Goal: Task Accomplishment & Management: Manage account settings

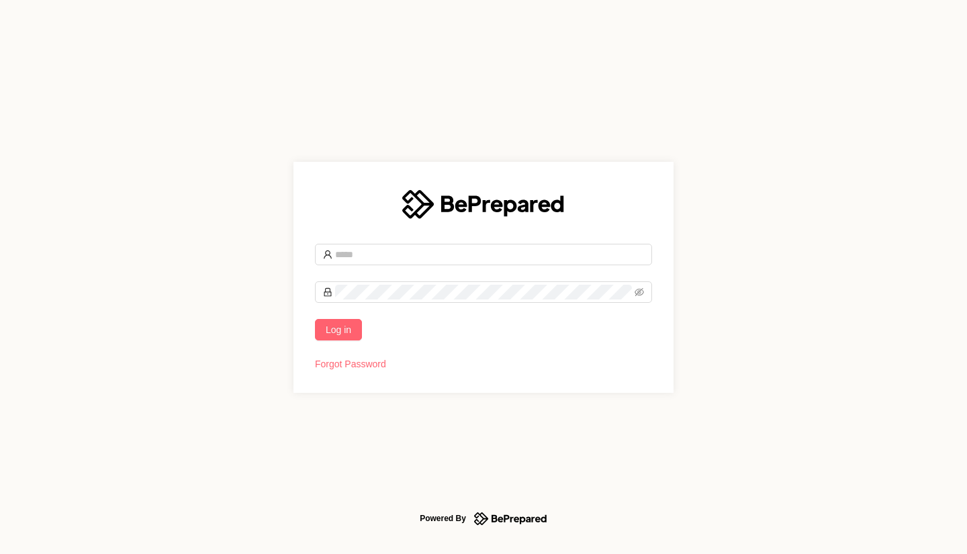
type input "**********"
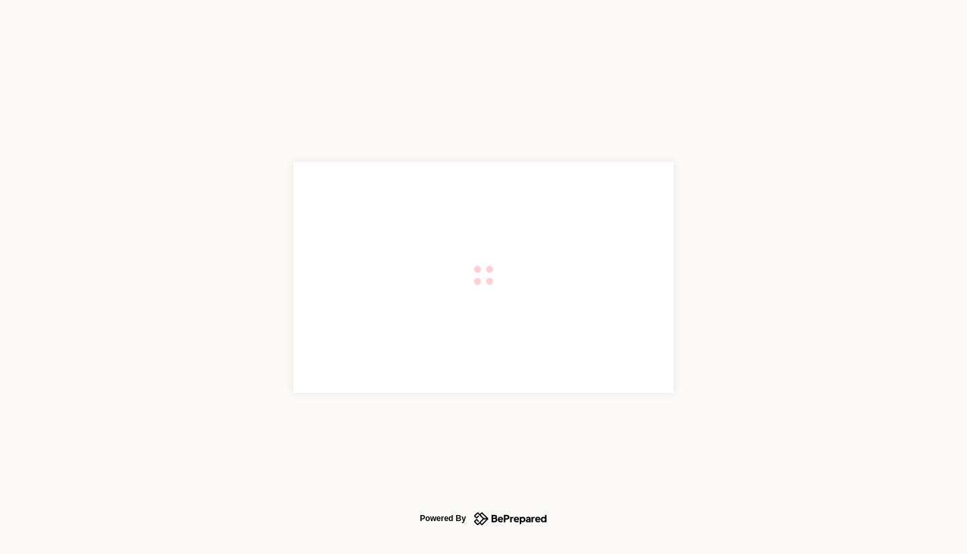
click at [336, 331] on div at bounding box center [484, 277] width 380 height 231
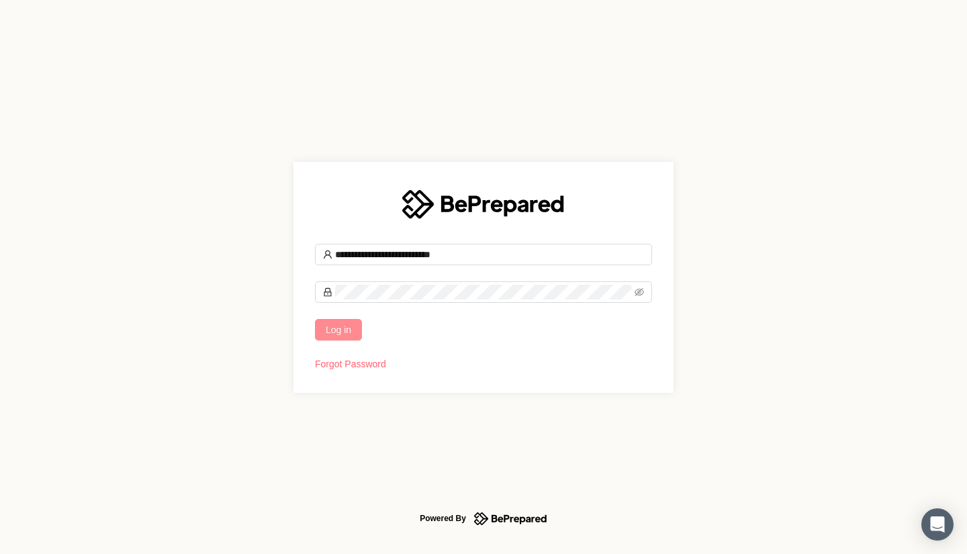
click at [336, 331] on span "Log in" at bounding box center [339, 329] width 26 height 15
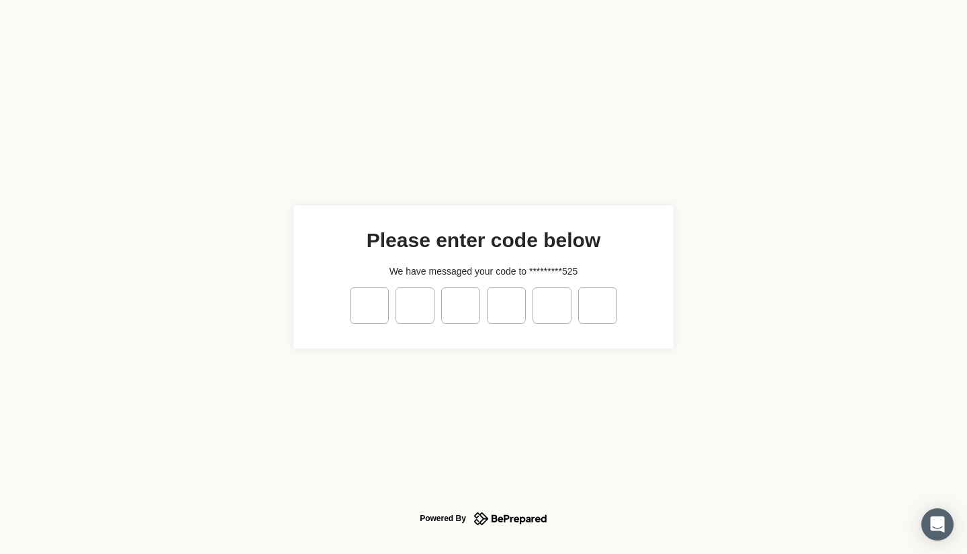
type input "*"
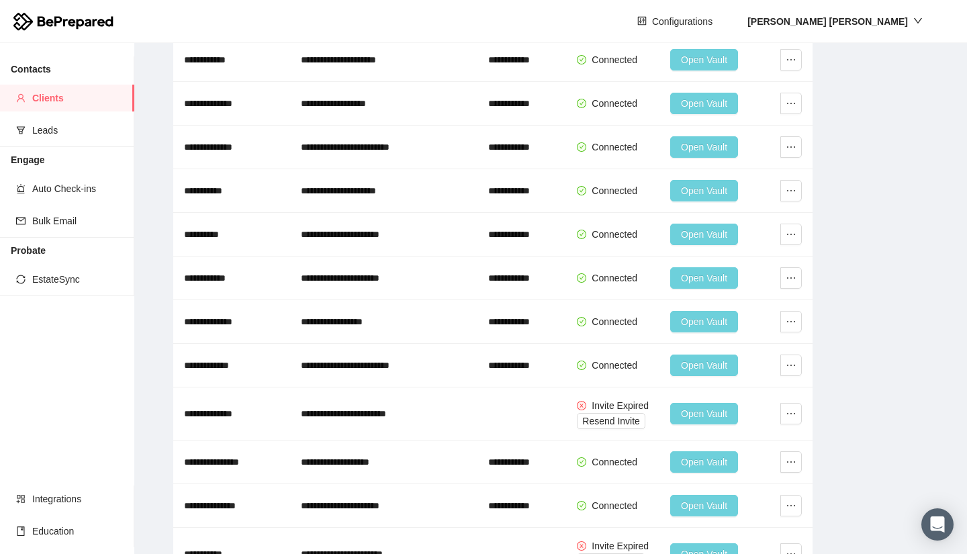
scroll to position [2974, 0]
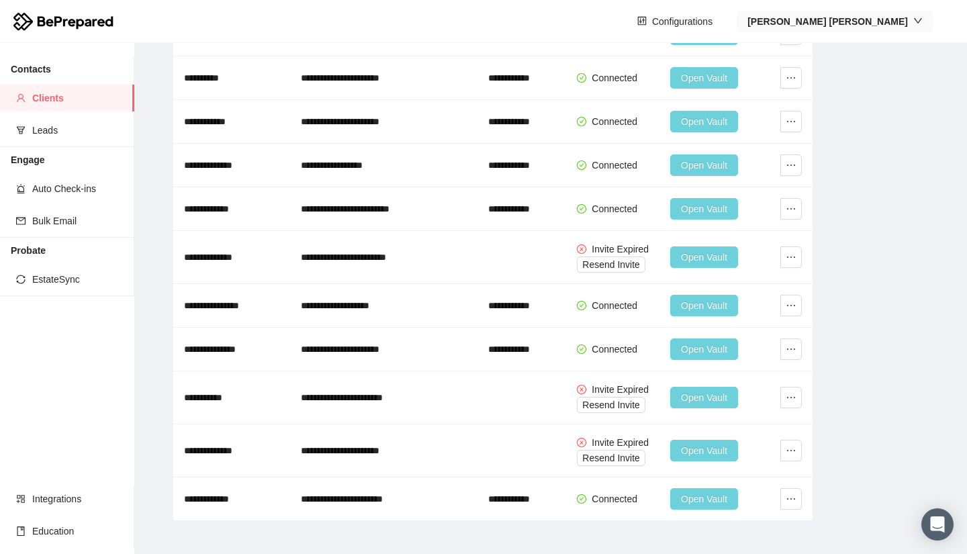
click at [897, 24] on strong "[PERSON_NAME]" at bounding box center [828, 21] width 161 height 11
click at [859, 69] on span "Company" at bounding box center [886, 69] width 80 height 15
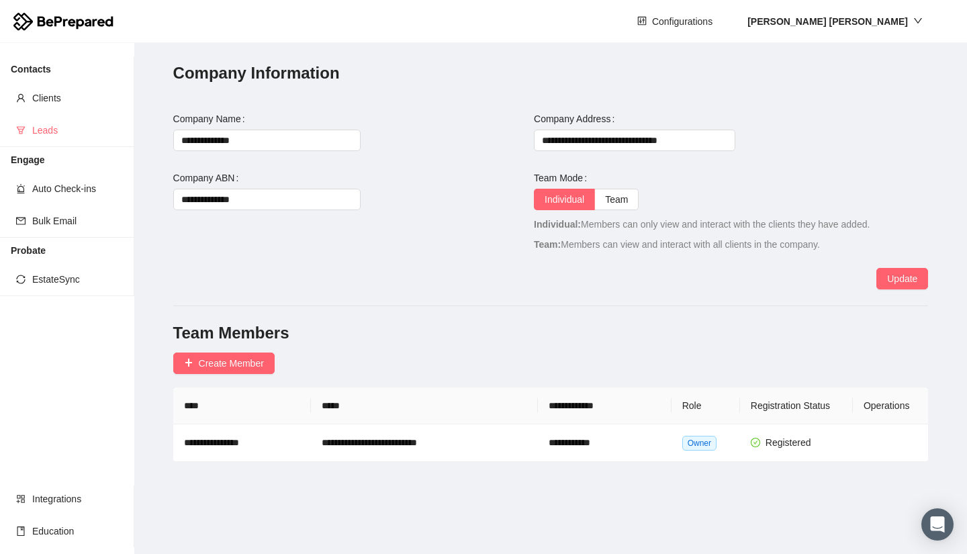
click at [39, 120] on span "Leads" at bounding box center [77, 130] width 91 height 27
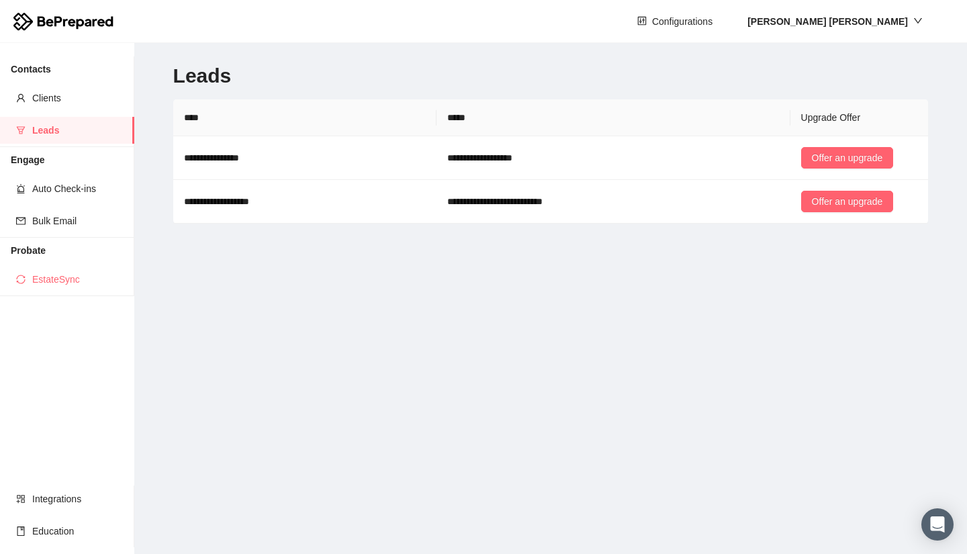
click at [60, 274] on span "EstateSync" at bounding box center [77, 279] width 91 height 27
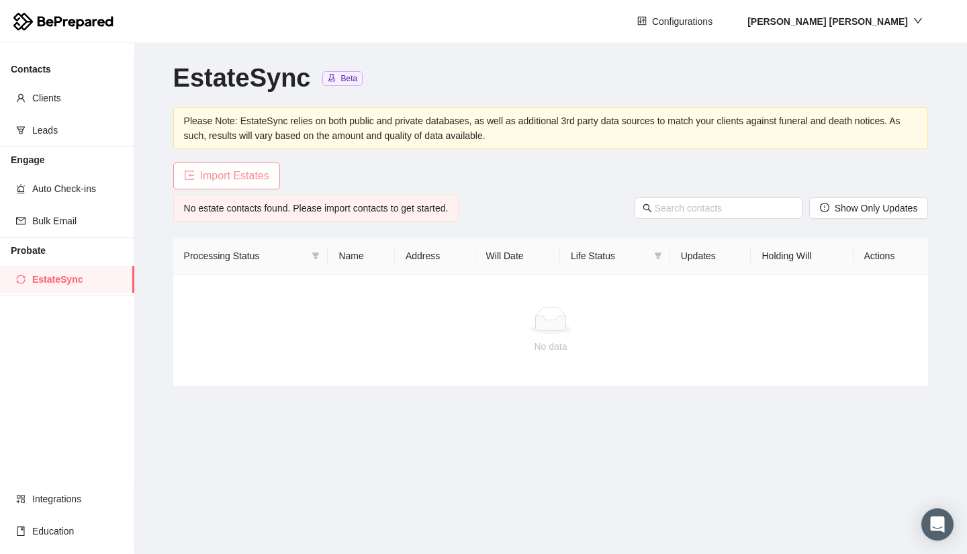
click at [245, 175] on span "Import Estates" at bounding box center [234, 175] width 69 height 17
click at [723, 28] on button "Configurations" at bounding box center [675, 21] width 97 height 21
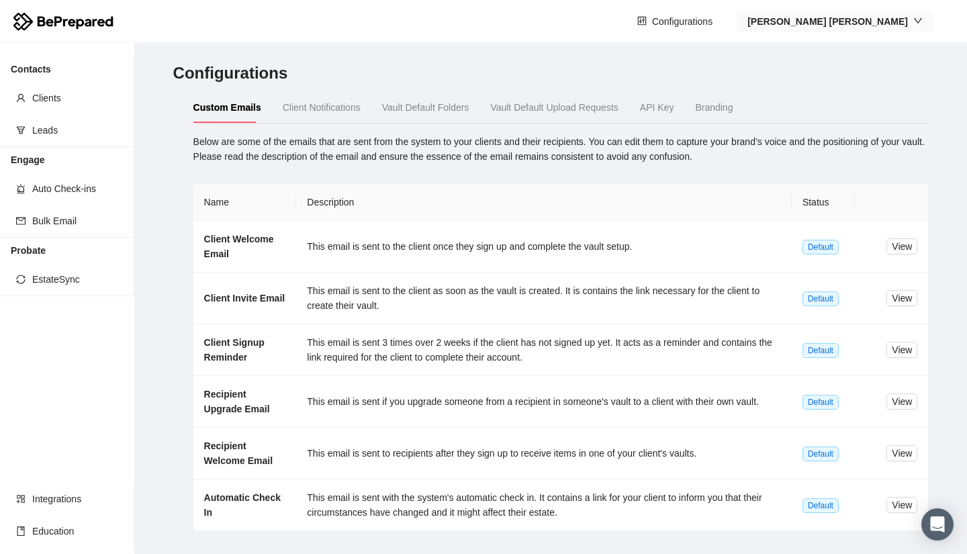
click at [899, 19] on strong "[PERSON_NAME]" at bounding box center [828, 21] width 161 height 11
click at [865, 69] on span "Company" at bounding box center [886, 69] width 80 height 15
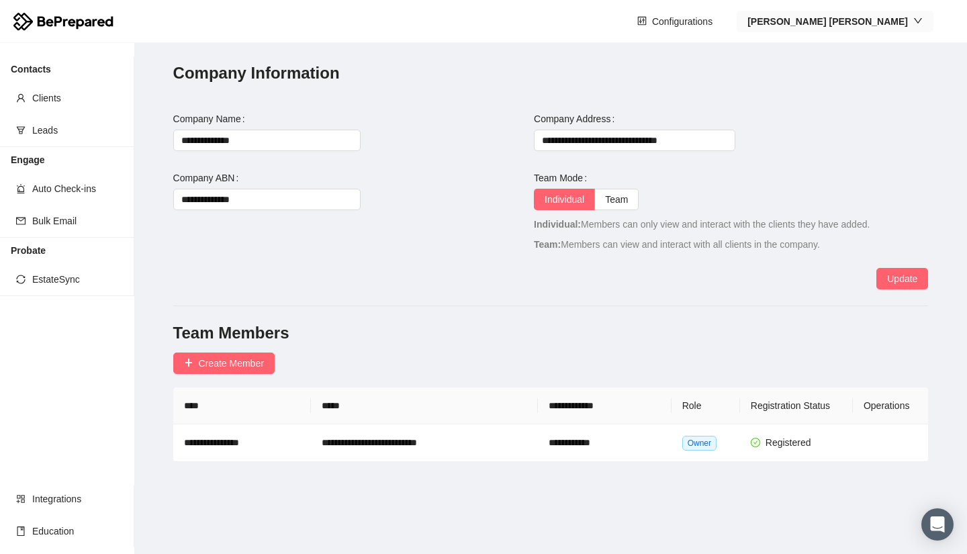
click at [877, 22] on strong "[PERSON_NAME]" at bounding box center [828, 21] width 161 height 11
click at [869, 42] on span "Profile" at bounding box center [886, 47] width 80 height 15
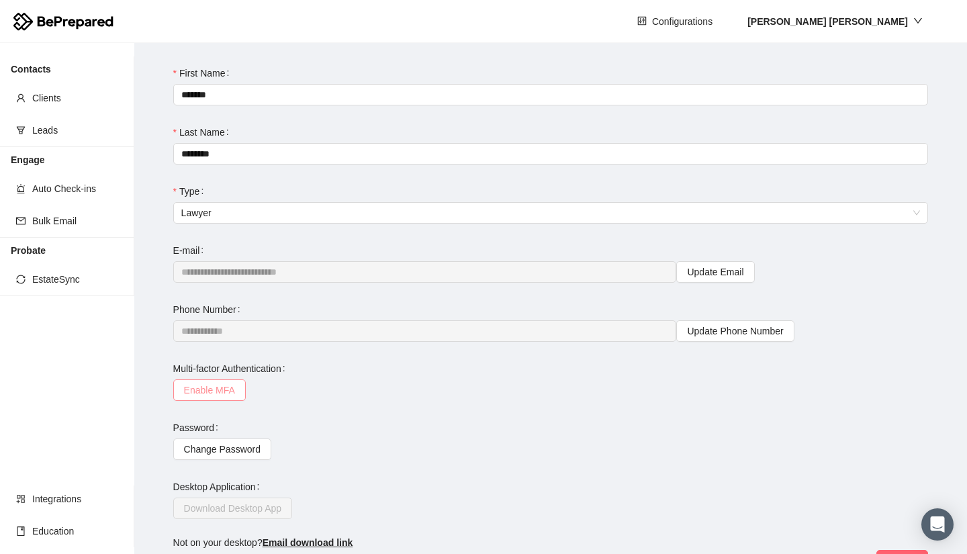
click at [212, 384] on span "Enable MFA" at bounding box center [209, 390] width 51 height 15
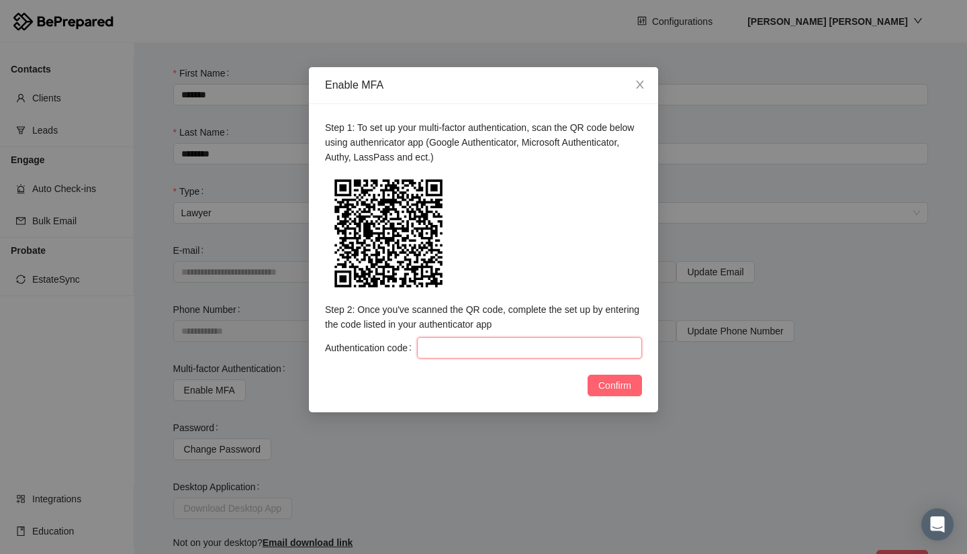
click at [464, 351] on input "Authentication code" at bounding box center [529, 347] width 225 height 21
type input "278360"
click at [622, 382] on span "Confirm" at bounding box center [615, 385] width 33 height 15
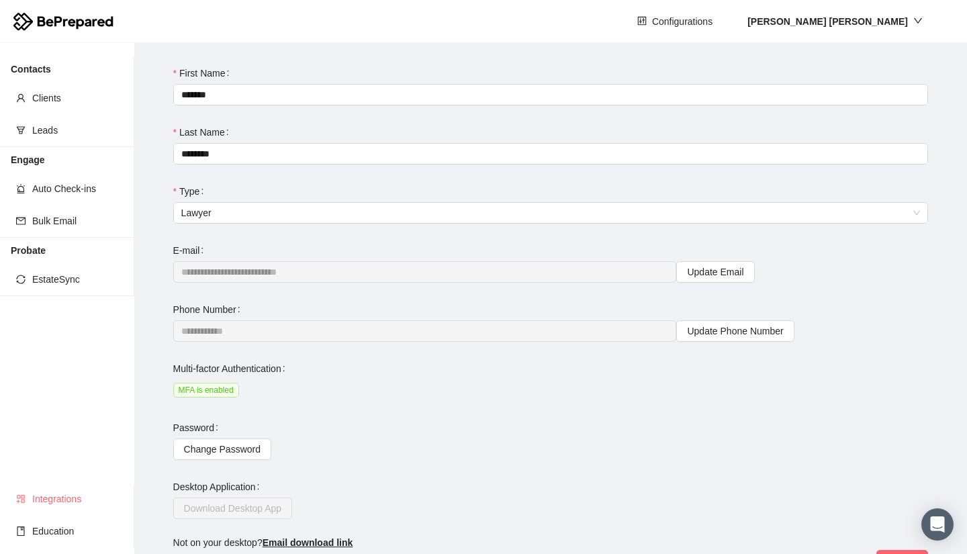
click at [50, 497] on span "Integrations" at bounding box center [77, 499] width 91 height 27
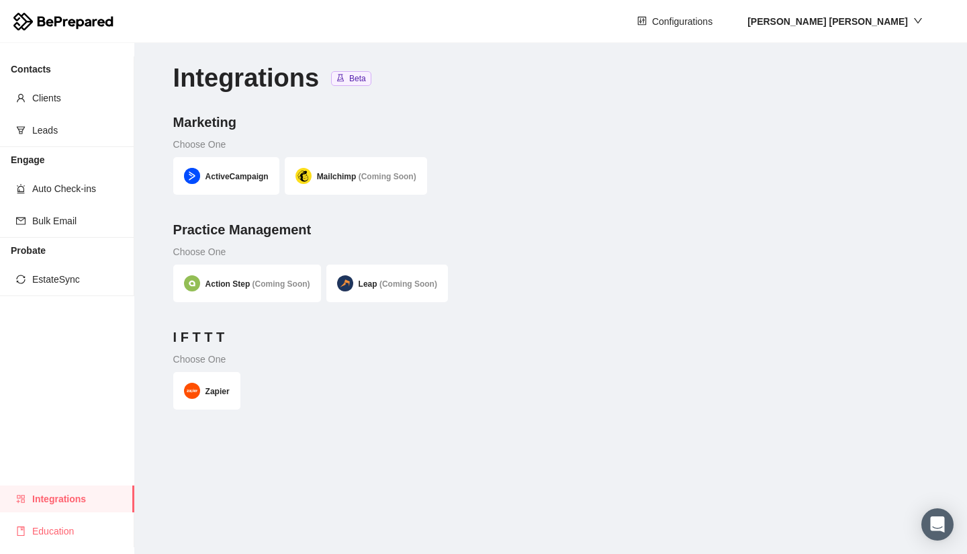
click at [50, 528] on span "Education" at bounding box center [77, 531] width 91 height 27
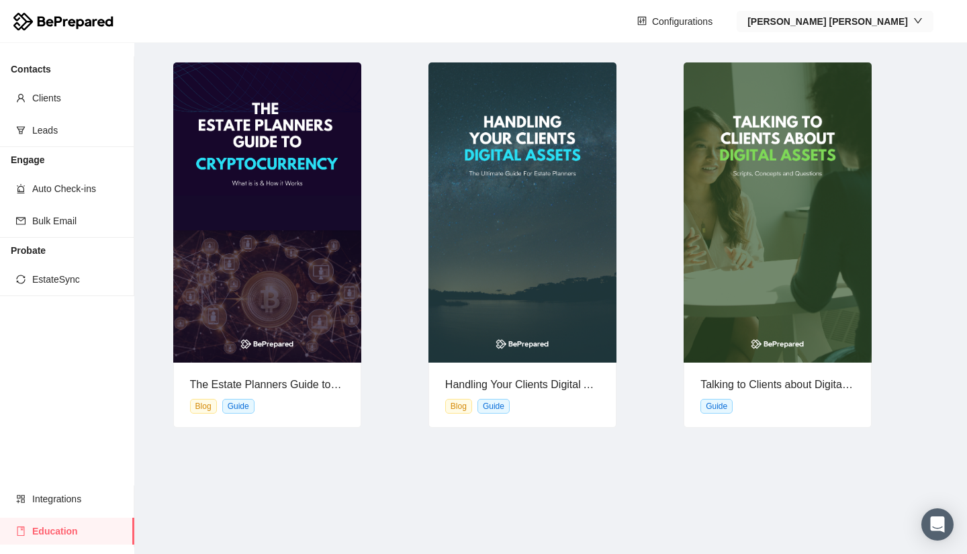
click at [920, 17] on icon "down" at bounding box center [918, 20] width 9 height 9
click at [863, 89] on span "Logout" at bounding box center [886, 90] width 80 height 15
